Goal: Information Seeking & Learning: Find specific fact

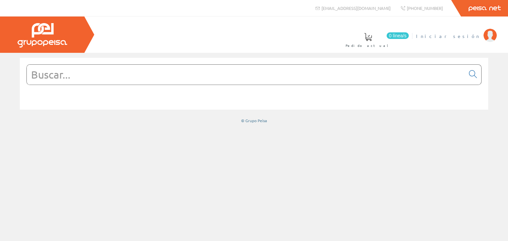
click at [466, 36] on span "Iniciar sesión" at bounding box center [448, 36] width 64 height 7
click at [110, 74] on input "text" at bounding box center [246, 75] width 438 height 20
click at [50, 77] on input "text" at bounding box center [246, 75] width 438 height 20
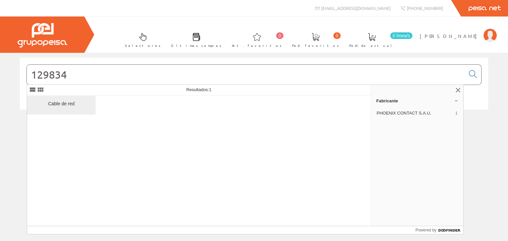
type input "129834"
click at [62, 104] on div "Cable de red" at bounding box center [61, 104] width 58 height 6
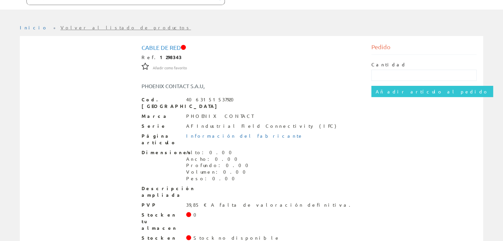
scroll to position [85, 0]
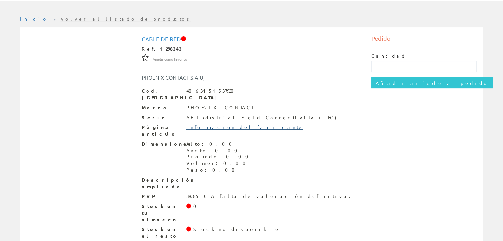
click at [227, 124] on link "Información del fabricante" at bounding box center [244, 127] width 117 height 6
